Goal: Find specific page/section: Find specific page/section

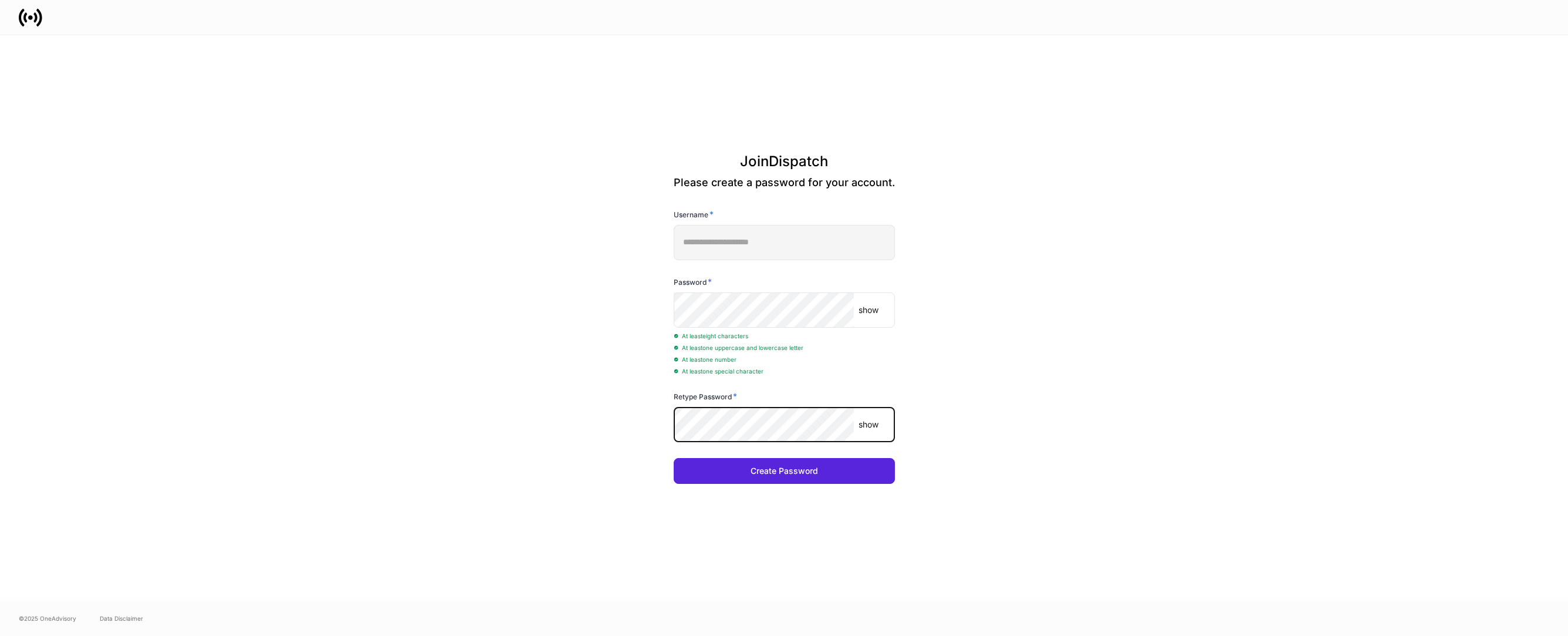
click at [783, 471] on button "Create Password" at bounding box center [784, 470] width 221 height 26
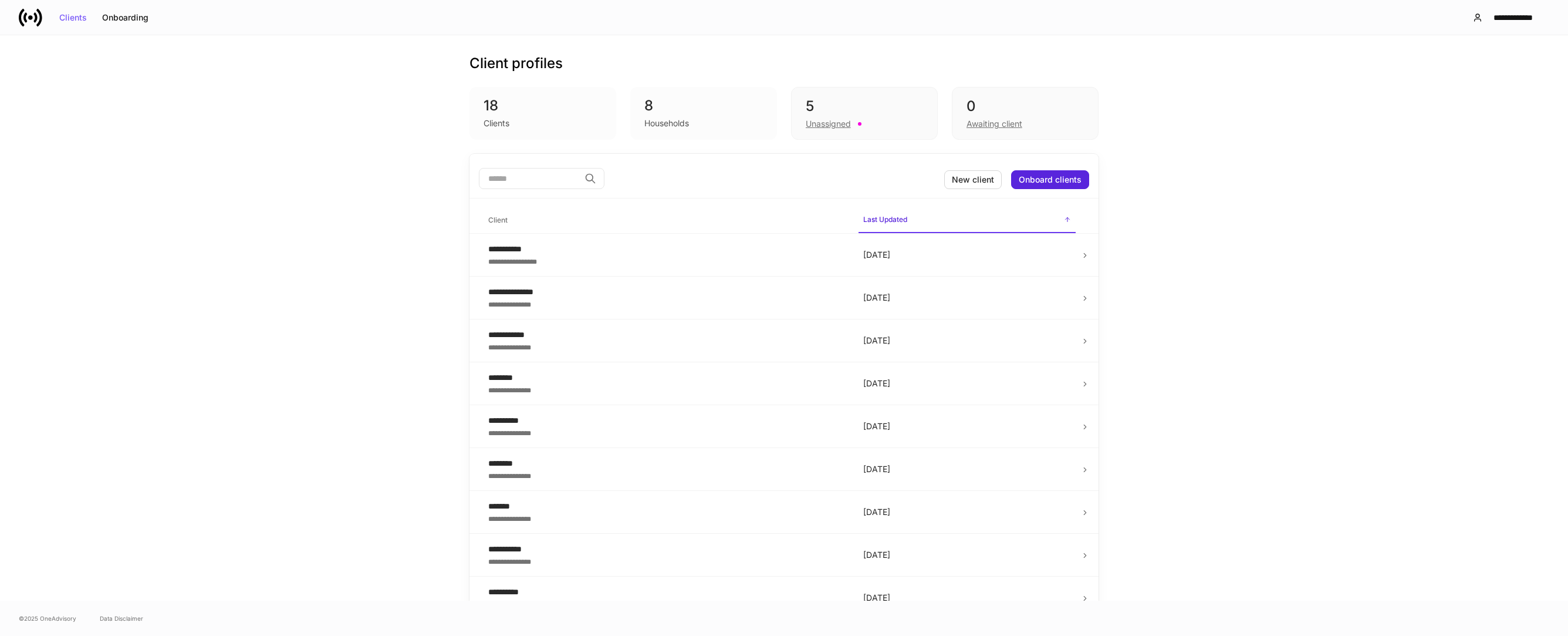
click at [672, 104] on div "8" at bounding box center [703, 105] width 118 height 19
click at [835, 122] on div "Unassigned" at bounding box center [827, 123] width 45 height 11
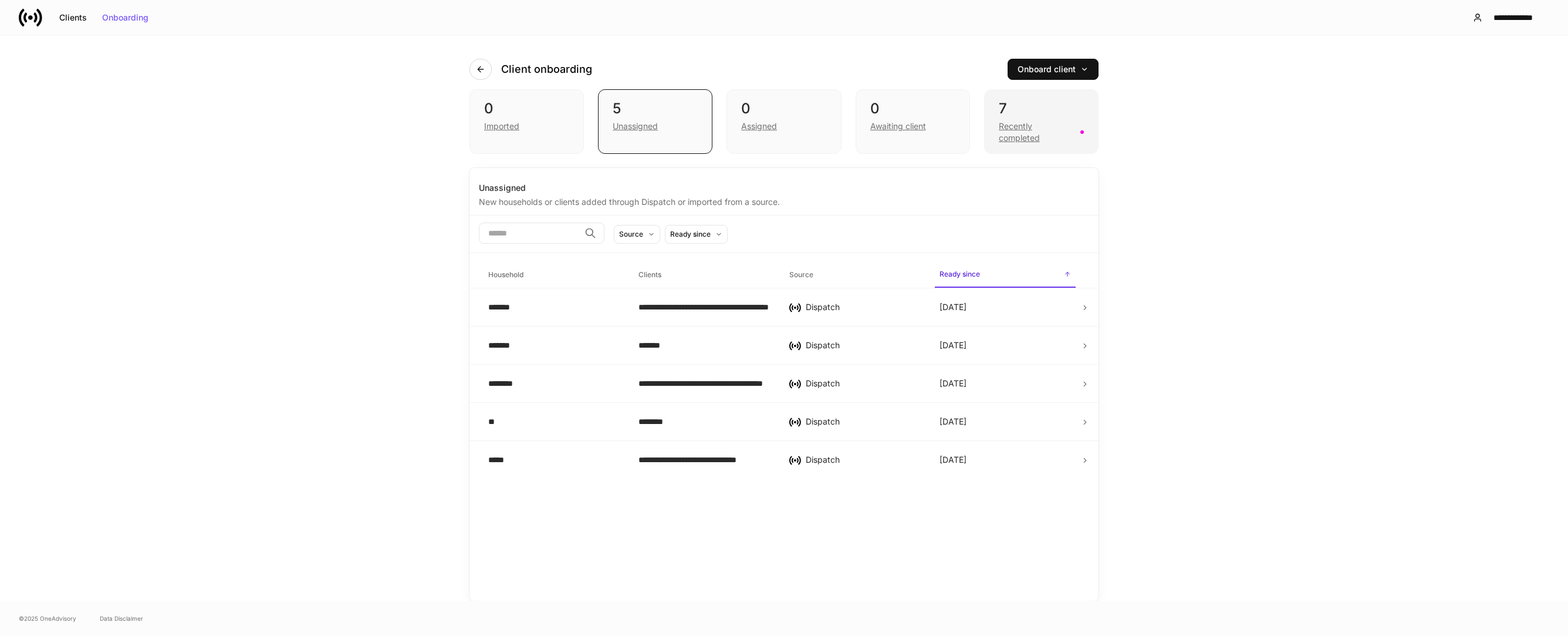
click at [1019, 116] on div "7" at bounding box center [1041, 108] width 85 height 19
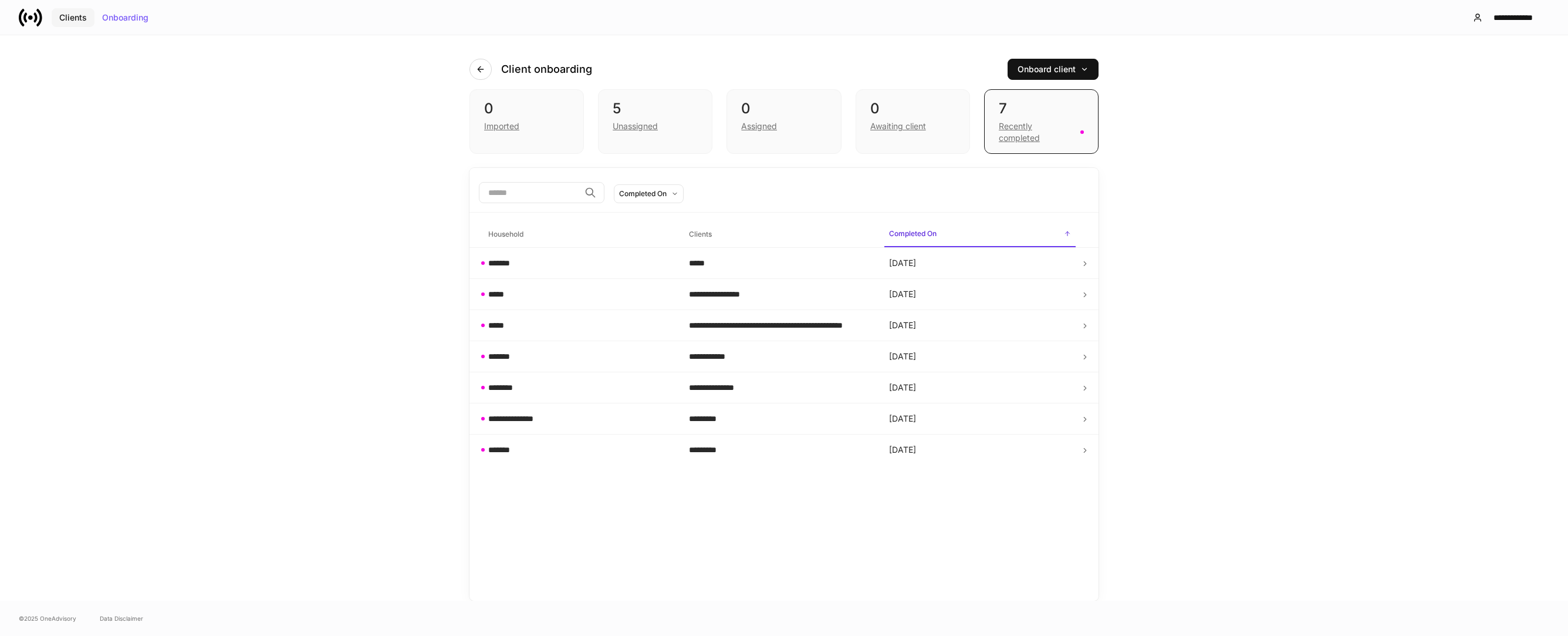
click at [65, 22] on button "Clients" at bounding box center [73, 17] width 43 height 19
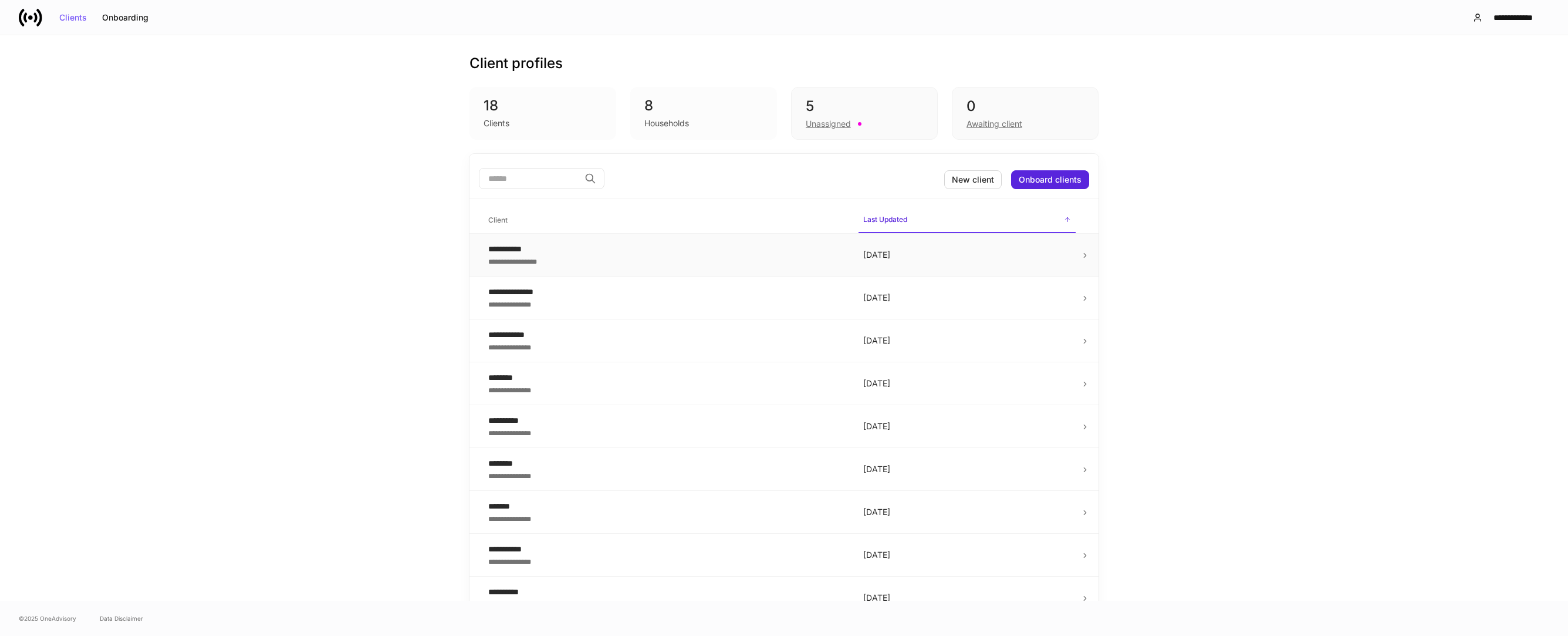
click at [1064, 260] on p "[DATE]" at bounding box center [967, 254] width 208 height 11
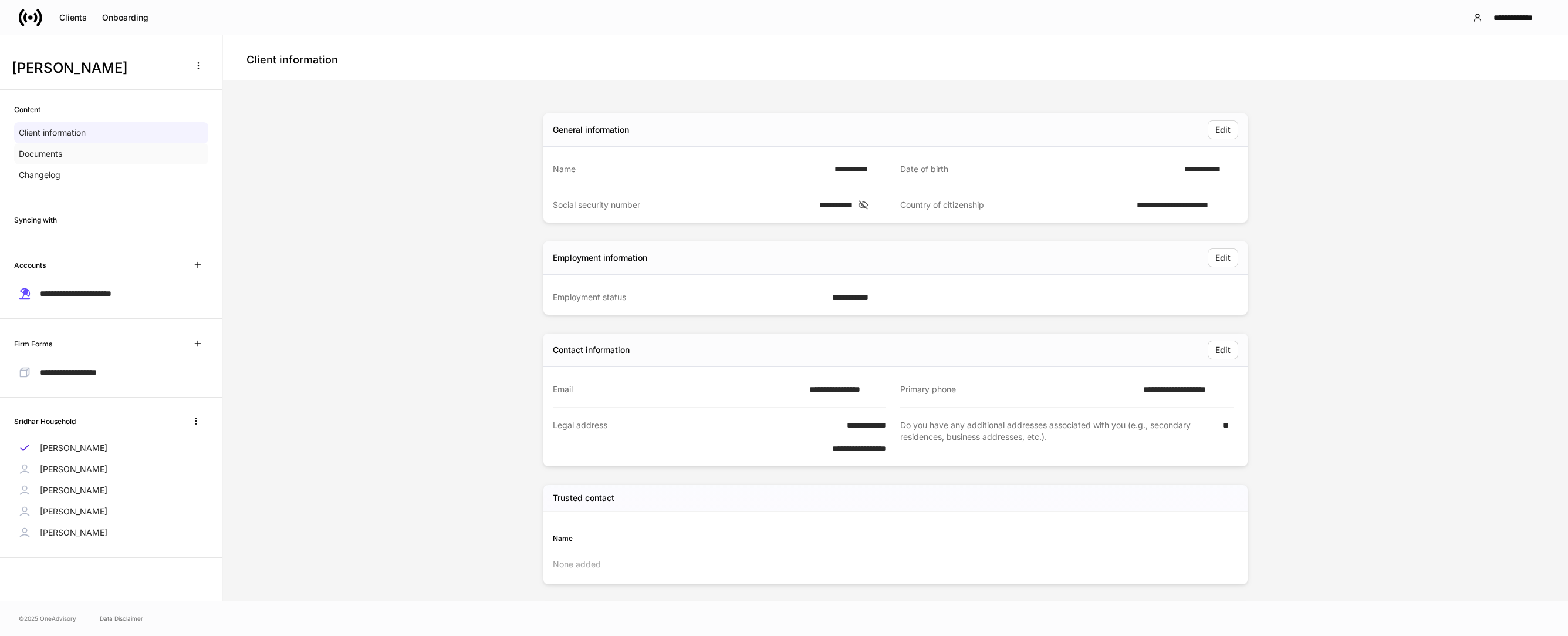
click at [83, 150] on div "Documents" at bounding box center [111, 153] width 194 height 21
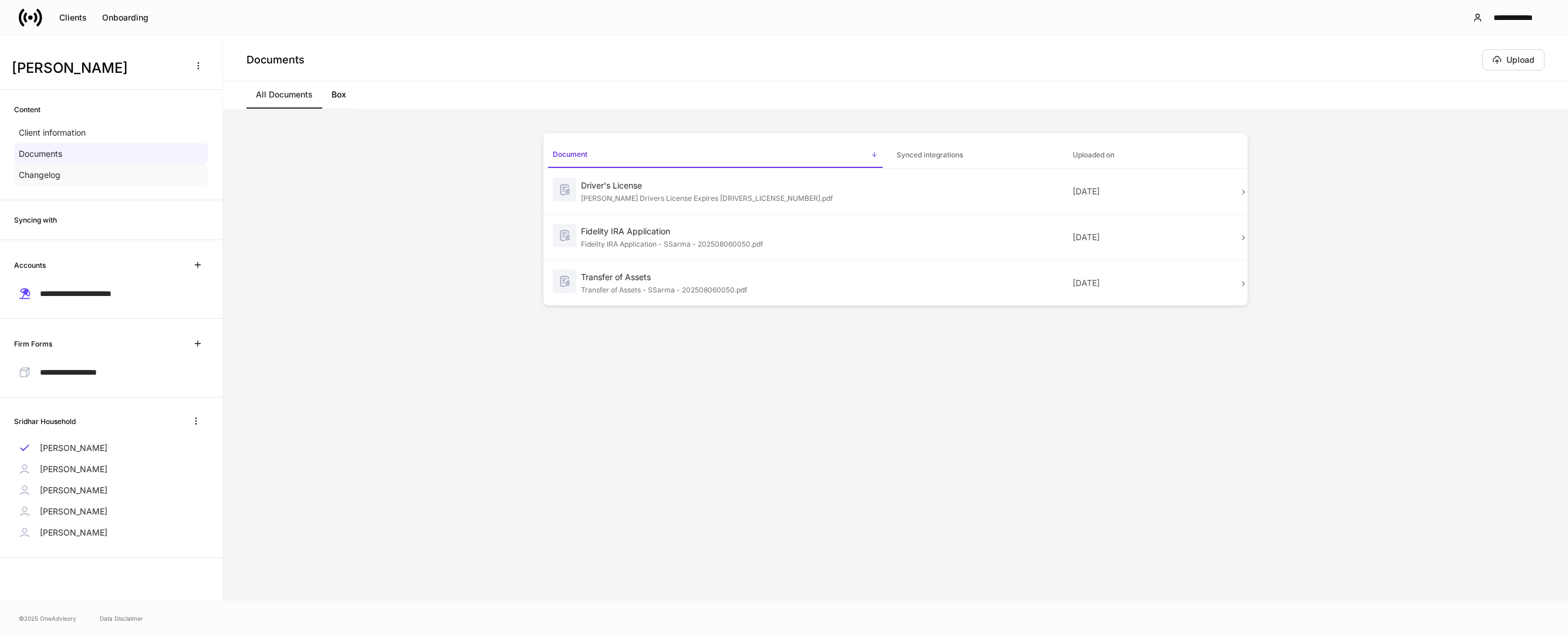
click at [71, 171] on div "Changelog" at bounding box center [111, 175] width 194 height 21
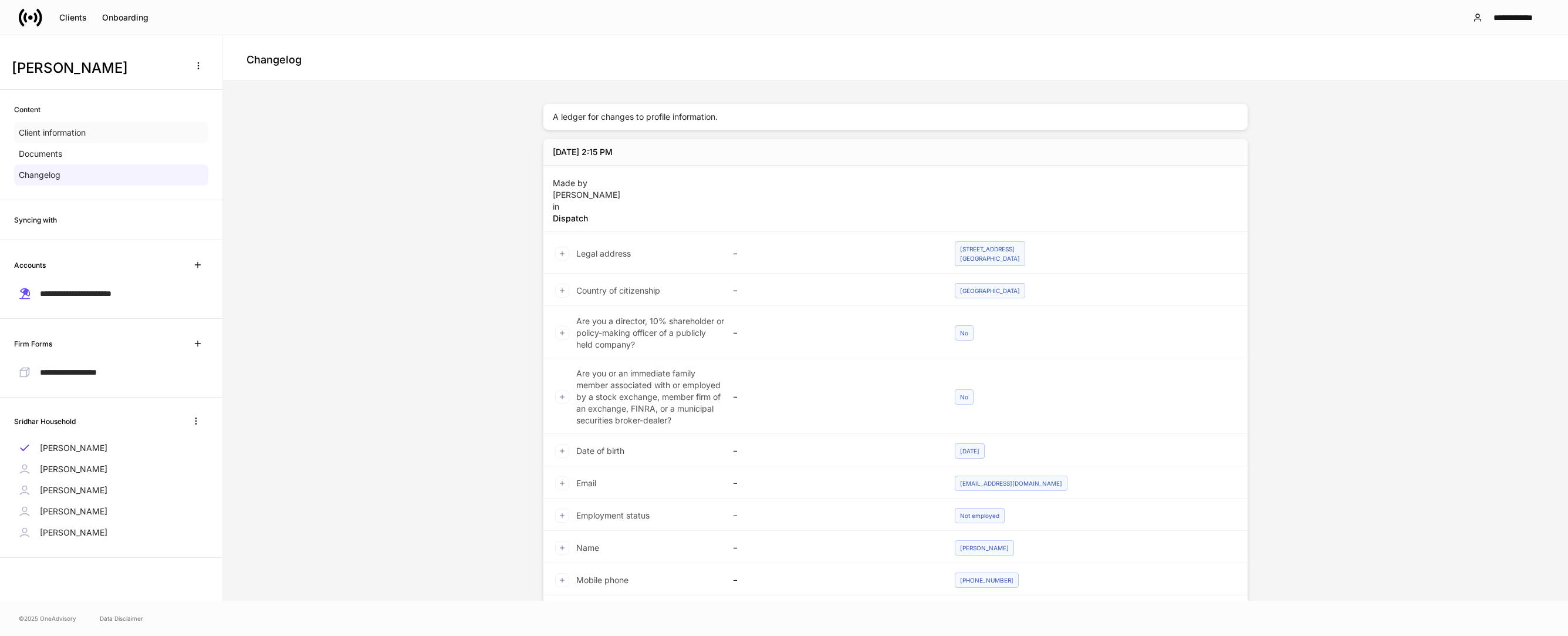
click at [72, 132] on p "Client information" at bounding box center [52, 132] width 67 height 11
